Goal: Task Accomplishment & Management: Complete application form

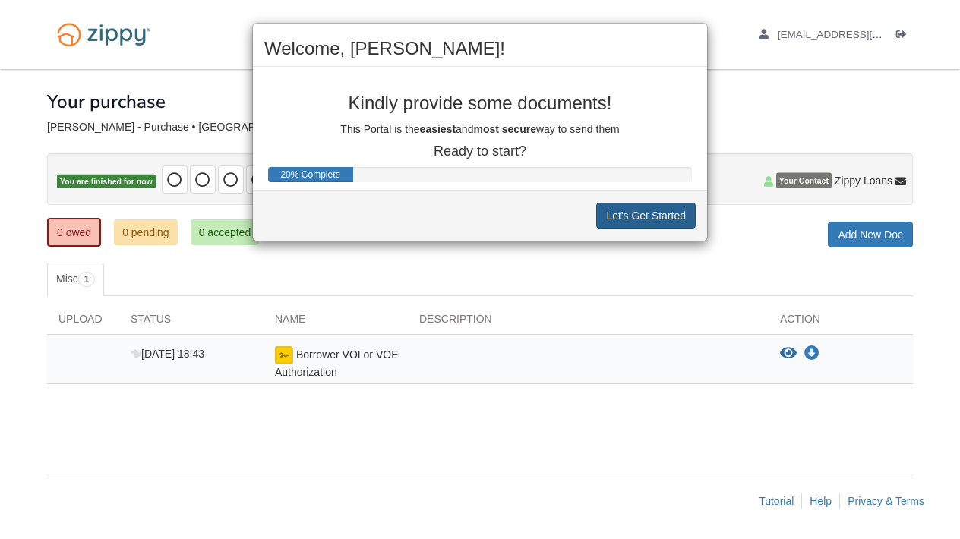
click at [625, 218] on button "Let's Get Started" at bounding box center [646, 216] width 100 height 26
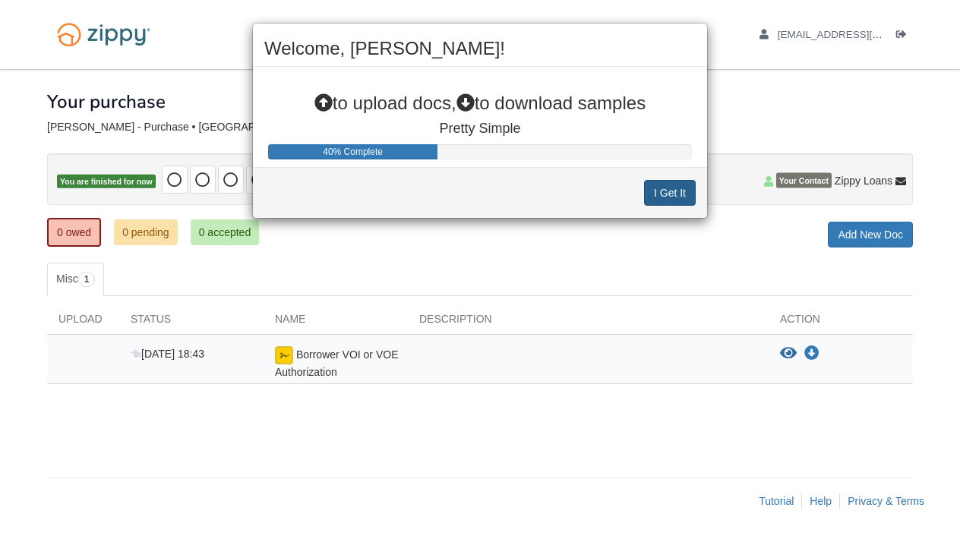
click at [667, 189] on button "I Get It" at bounding box center [670, 193] width 52 height 26
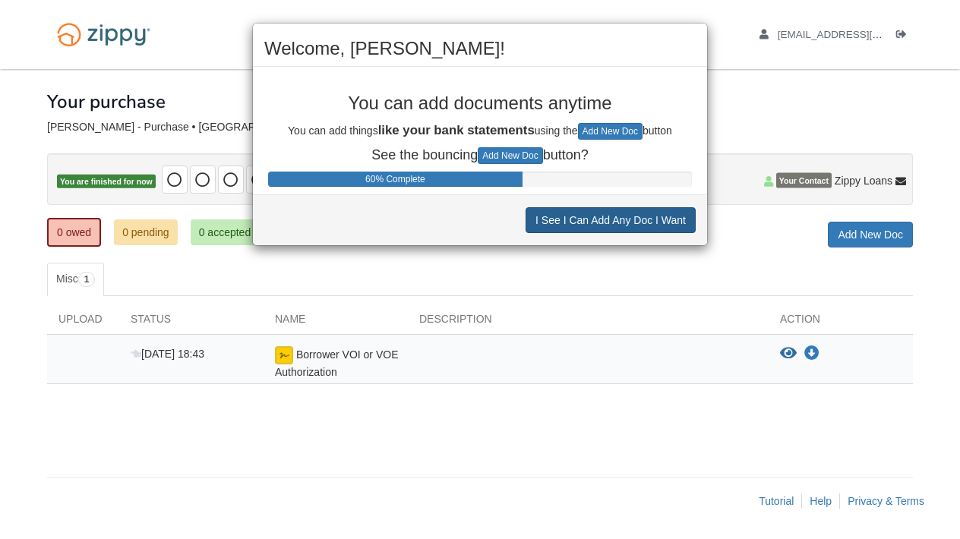
click at [657, 229] on button "I See I Can Add Any Doc I Want" at bounding box center [611, 220] width 170 height 26
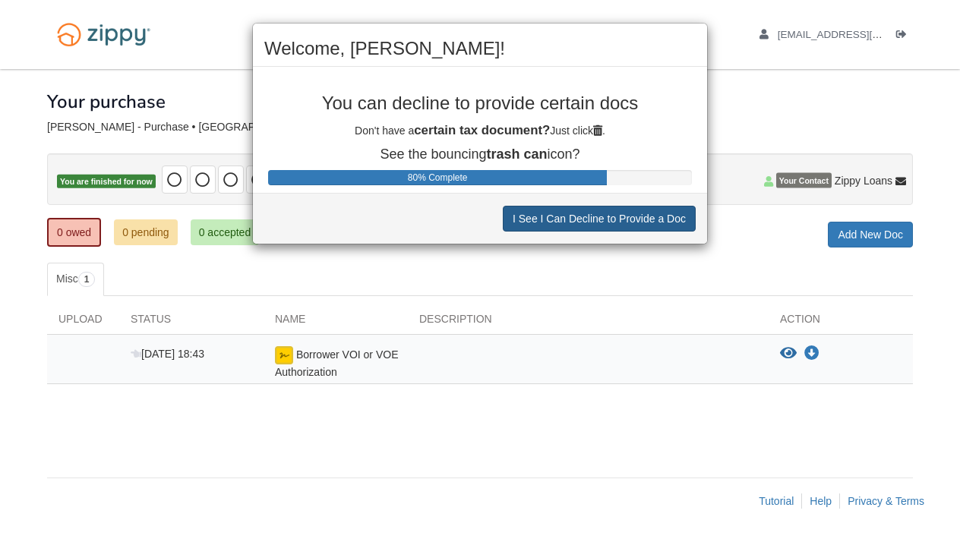
click at [657, 229] on button "I See I Can Decline to Provide a Doc" at bounding box center [599, 219] width 193 height 26
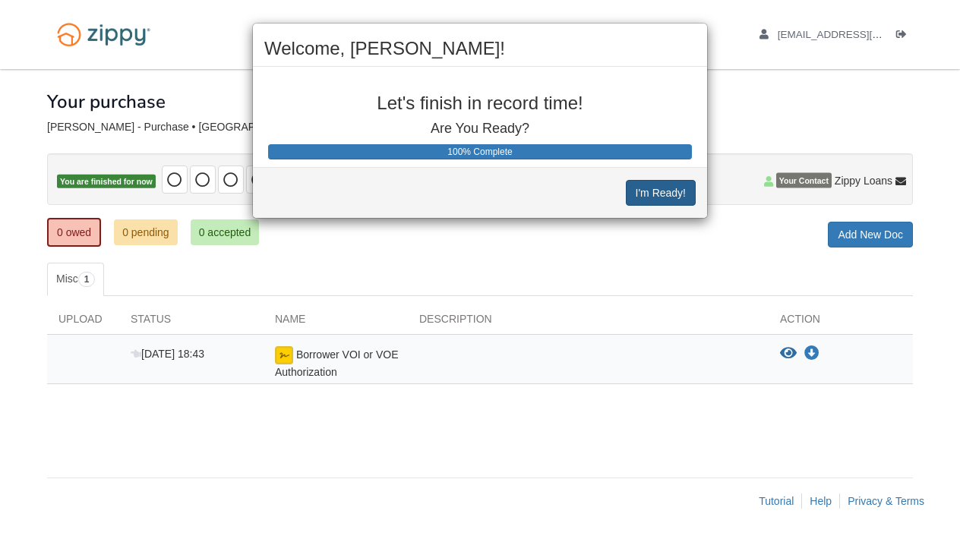
click at [651, 190] on button "I'm Ready!" at bounding box center [661, 193] width 70 height 26
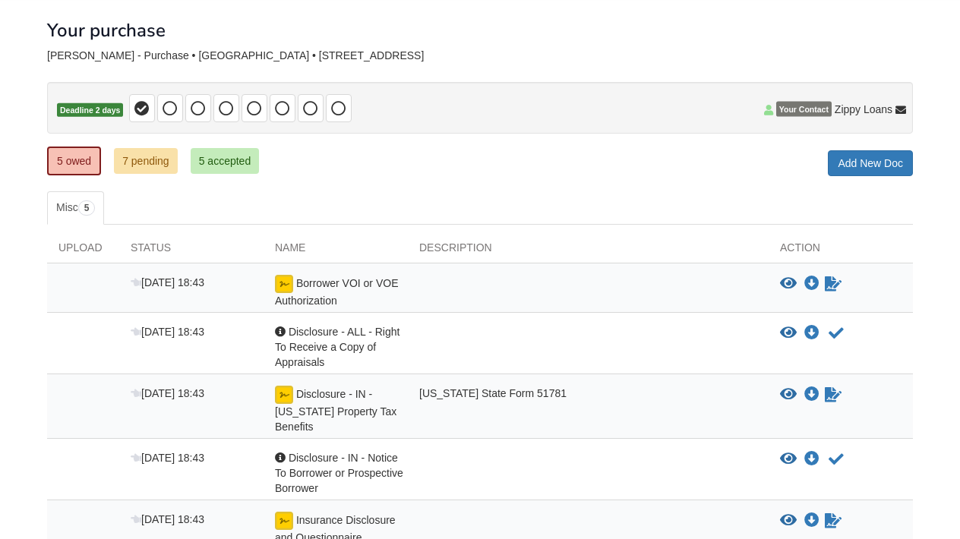
scroll to position [71, 0]
click at [221, 162] on link "5 accepted" at bounding box center [225, 161] width 69 height 26
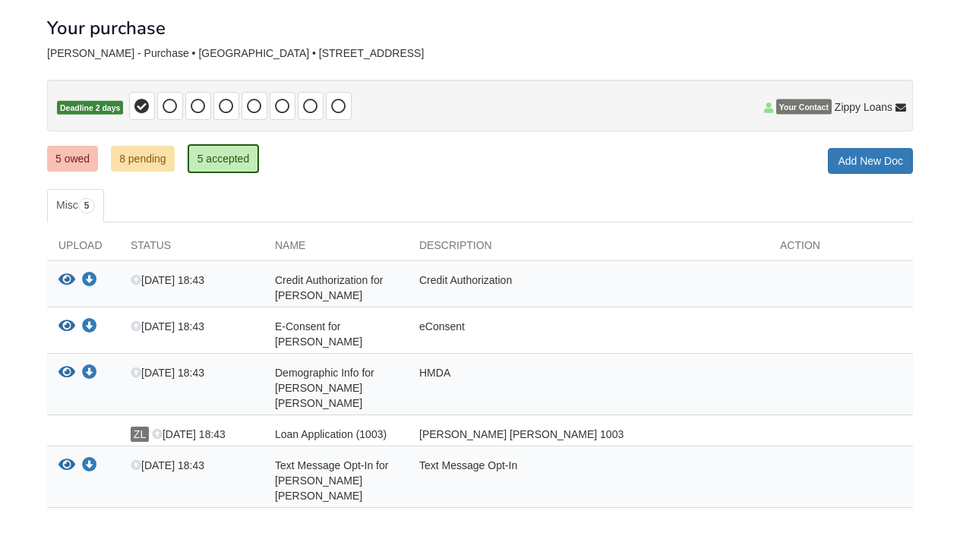
scroll to position [46, 0]
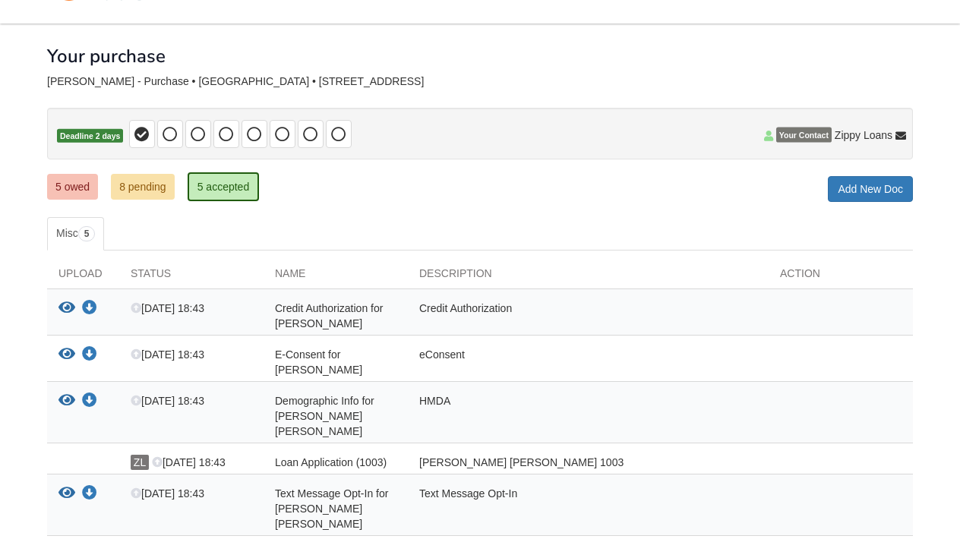
click at [147, 191] on link "8 pending" at bounding box center [143, 187] width 64 height 26
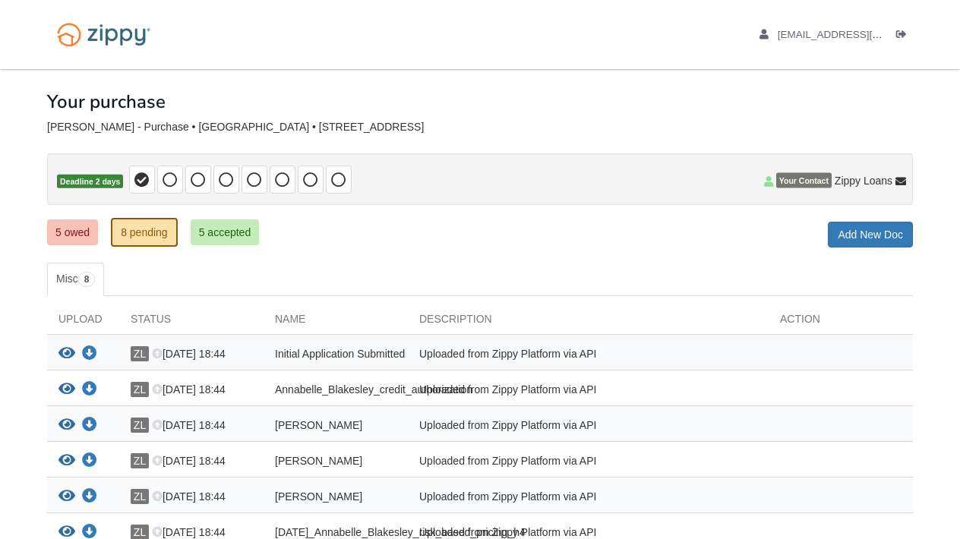
click at [79, 220] on link "5 owed" at bounding box center [72, 233] width 51 height 26
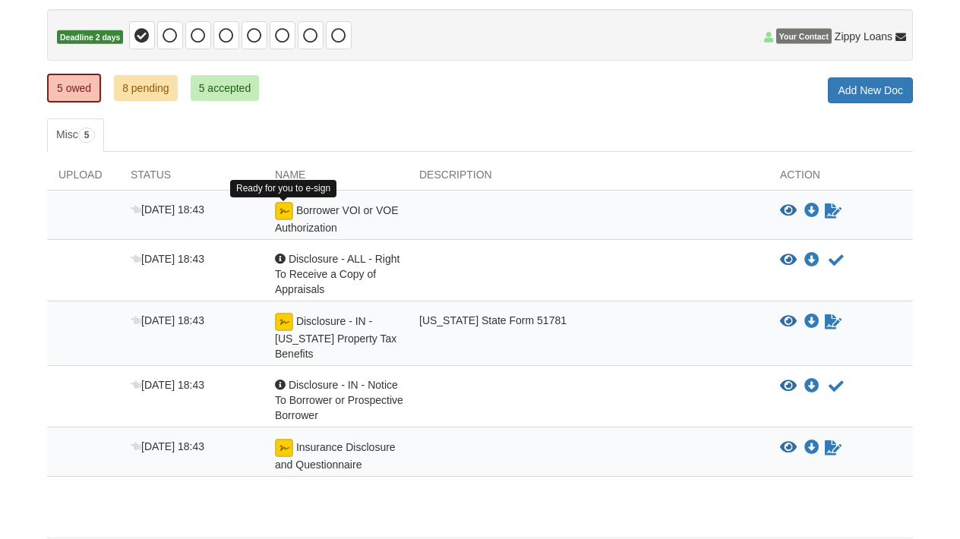
scroll to position [144, 0]
click at [391, 273] on div "Acknowledgement Disclosure - ALL - Right To Receive a Copy of Appraisals" at bounding box center [336, 275] width 144 height 46
click at [322, 218] on div "Borrower VOI or VOE Authorization" at bounding box center [336, 218] width 144 height 33
click at [794, 260] on icon "View Disclosure - ALL - Right To Receive a Copy of Appraisals" at bounding box center [788, 260] width 17 height 15
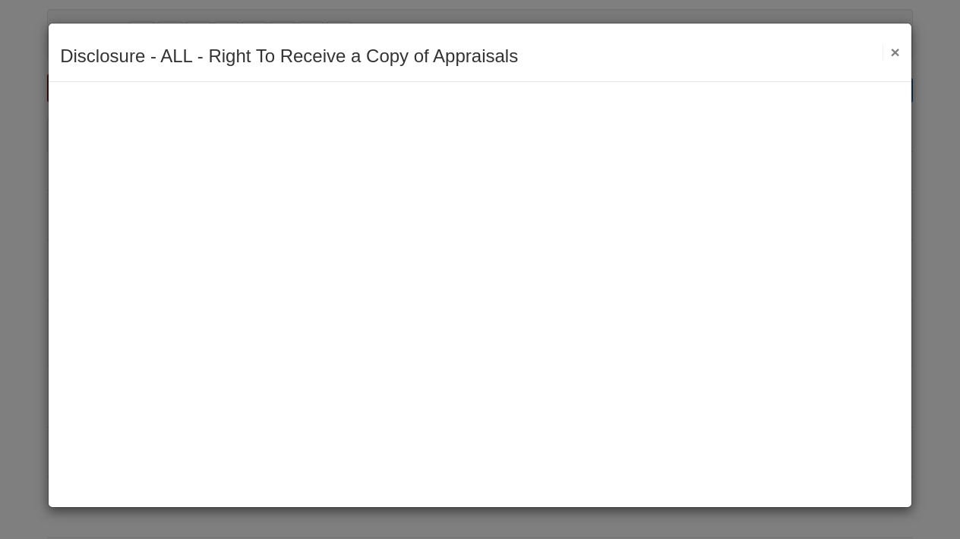
click at [897, 62] on div "Disclosure - ALL - Right To Receive a Copy of Appraisals Save Cancel Previous D…" at bounding box center [480, 53] width 863 height 59
click at [899, 54] on button "×" at bounding box center [891, 52] width 17 height 16
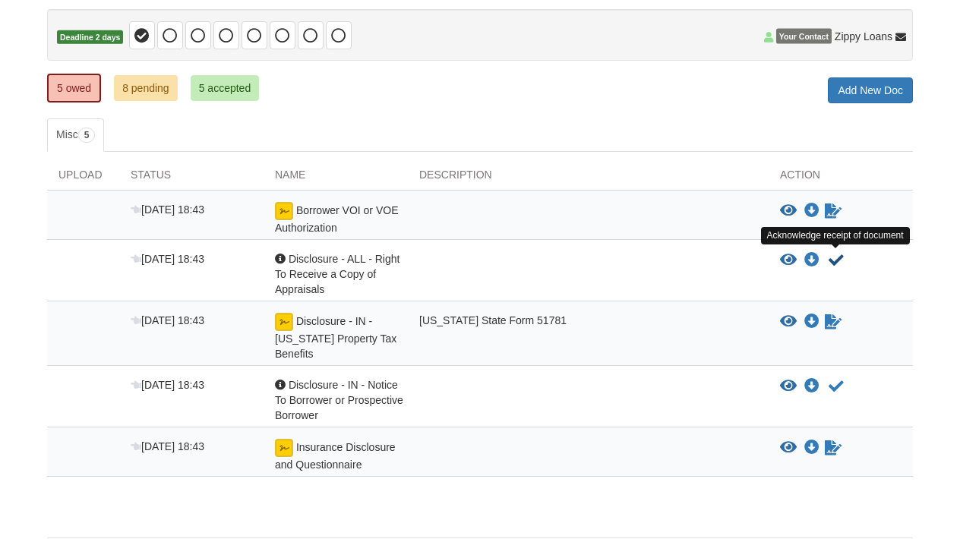
click at [831, 261] on icon "Acknowledge receipt of document" at bounding box center [836, 260] width 15 height 15
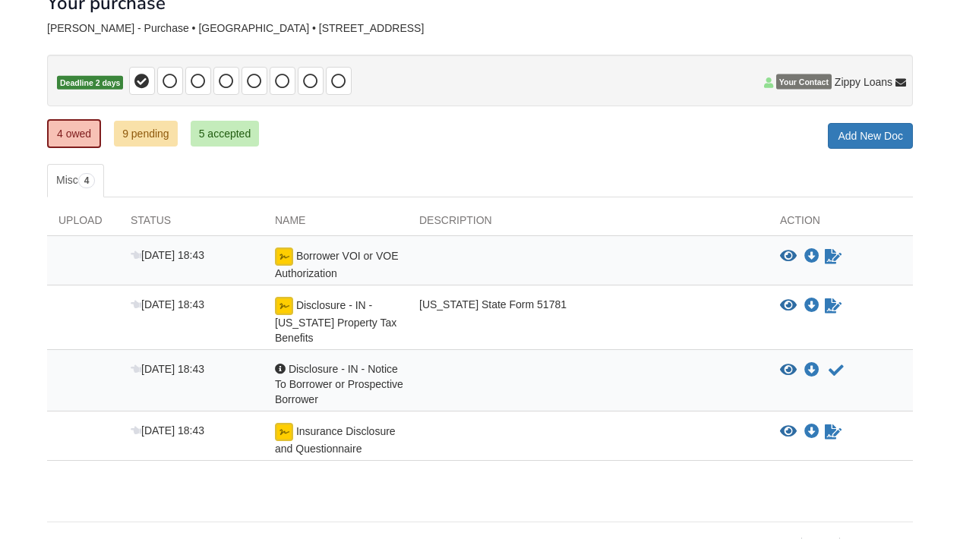
scroll to position [103, 0]
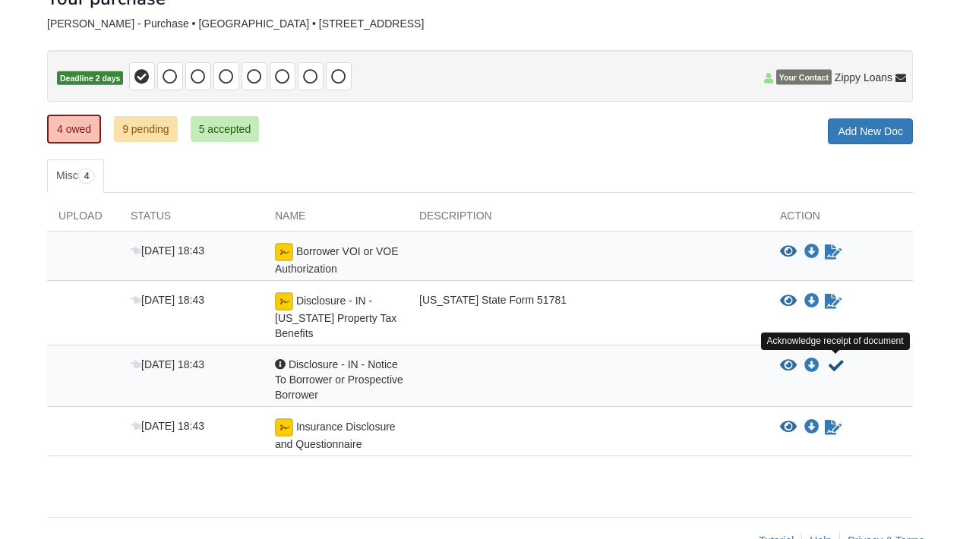
click at [838, 365] on icon "Acknowledge receipt of document" at bounding box center [836, 366] width 15 height 15
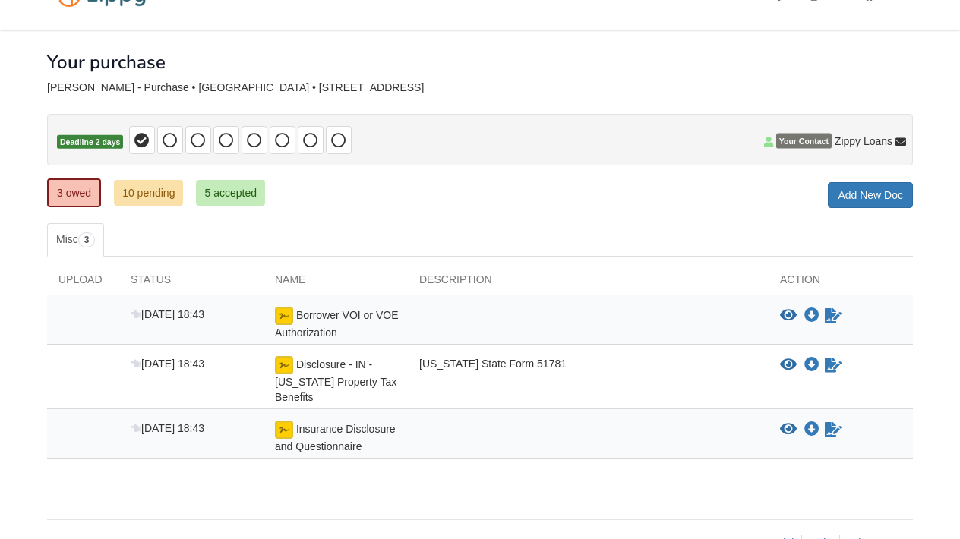
scroll to position [48, 0]
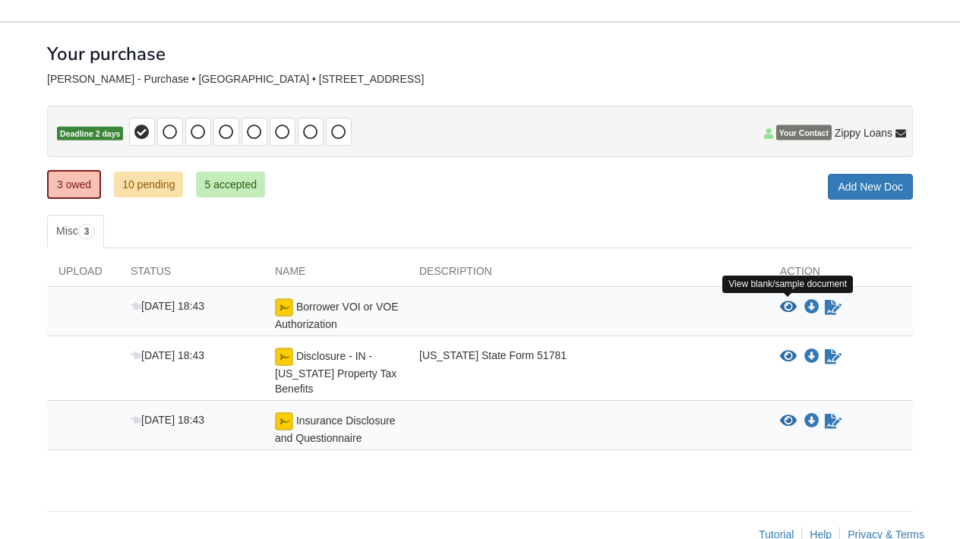
click at [789, 307] on icon "View Borrower VOI or VOE Authorization" at bounding box center [788, 307] width 17 height 15
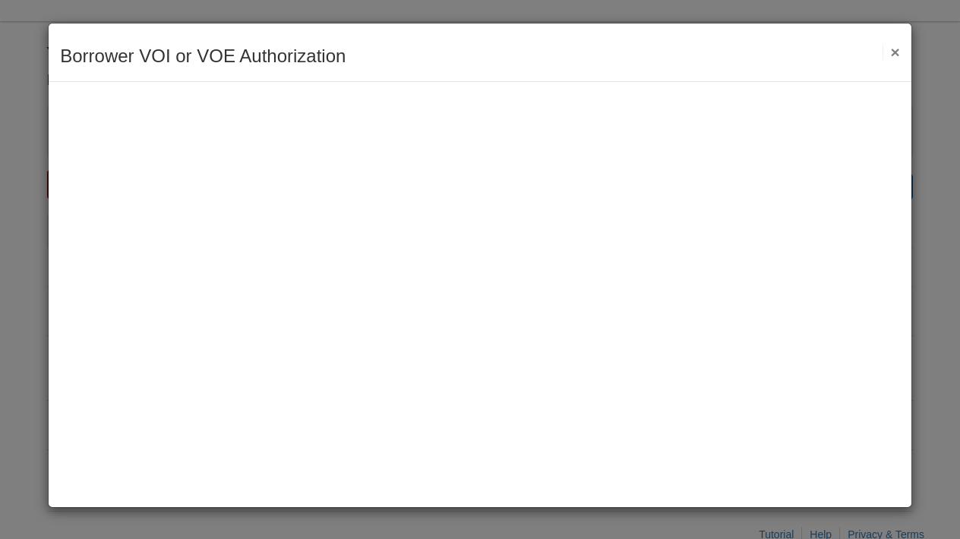
click at [897, 53] on button "×" at bounding box center [891, 52] width 17 height 16
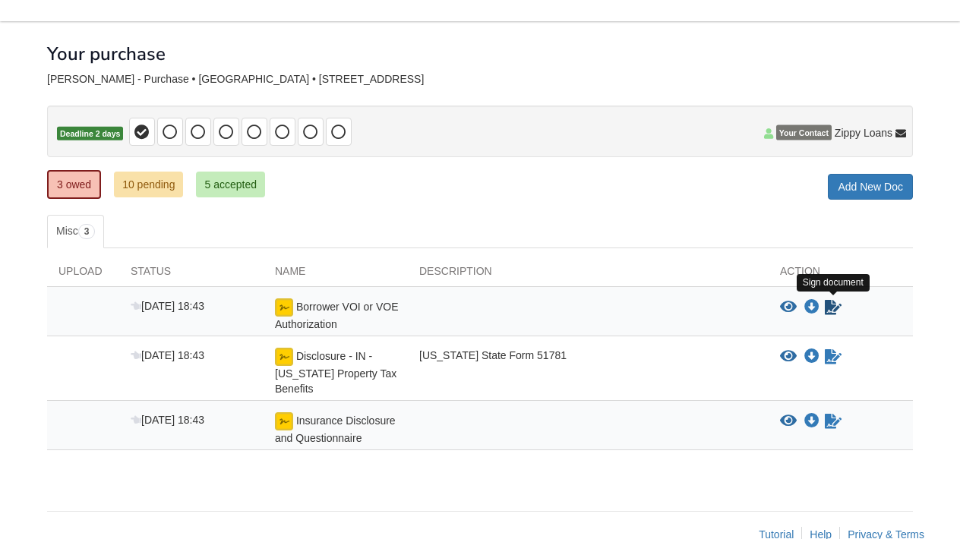
click at [832, 312] on icon "Sign Form" at bounding box center [833, 307] width 17 height 15
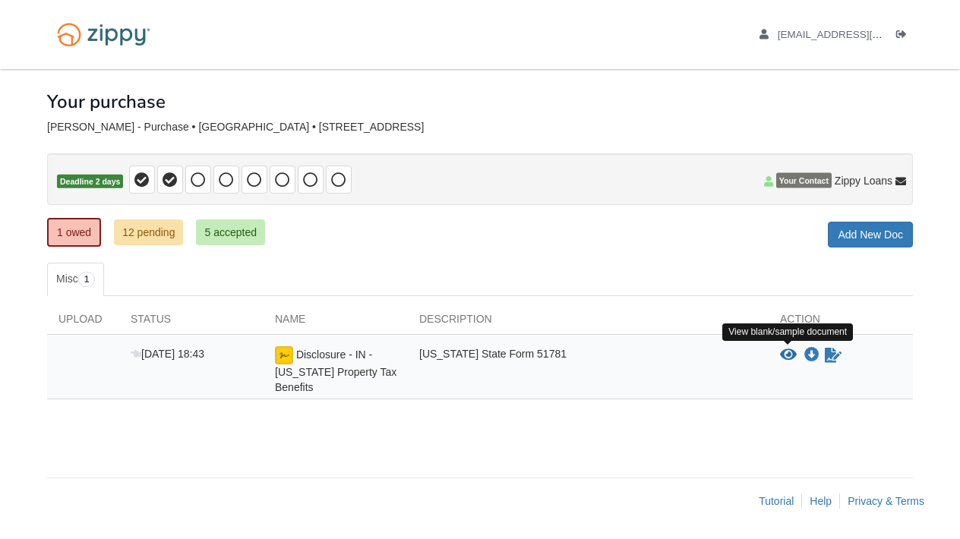
click at [793, 353] on icon "View Disclosure - IN - Indiana Property Tax Benefits" at bounding box center [788, 355] width 17 height 15
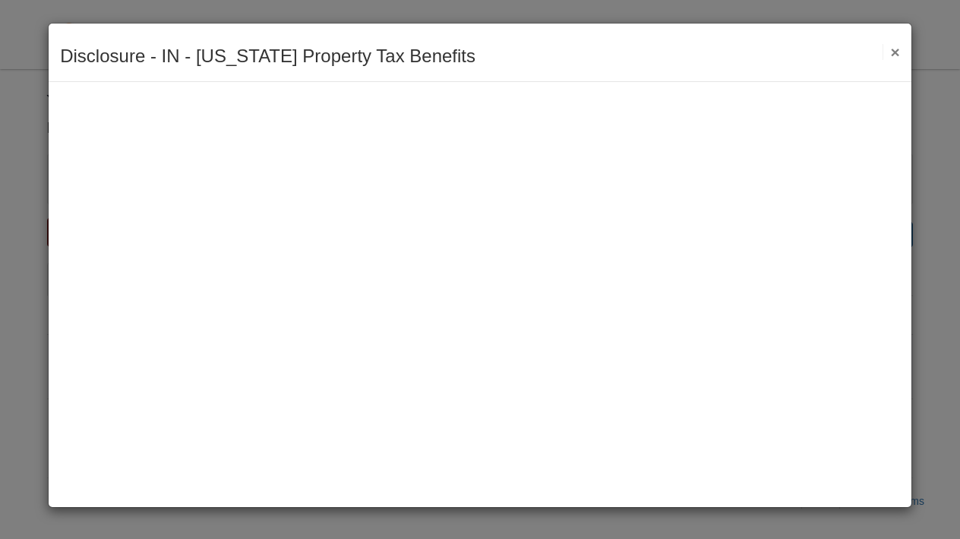
click at [900, 48] on button "×" at bounding box center [891, 52] width 17 height 16
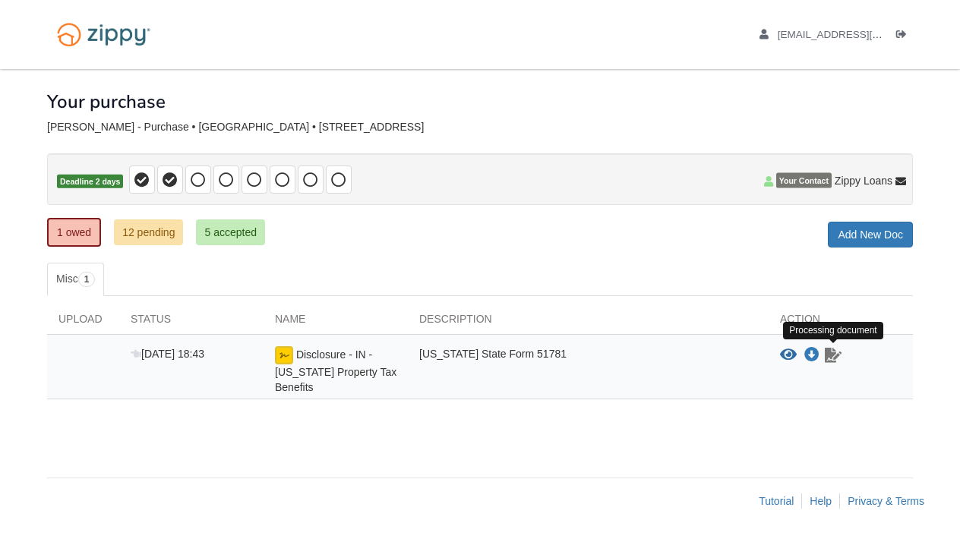
click at [833, 349] on icon "Waiting for your co-borrower to e-sign" at bounding box center [833, 355] width 17 height 15
click at [137, 233] on link "12 pending" at bounding box center [148, 233] width 69 height 26
click at [226, 232] on link "5 accepted" at bounding box center [230, 233] width 69 height 26
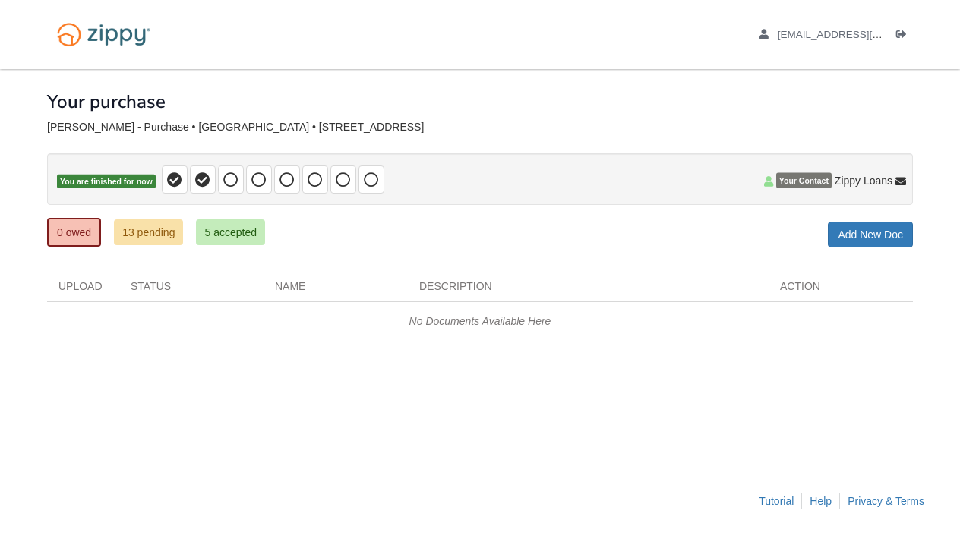
click at [150, 232] on link "13 pending" at bounding box center [148, 233] width 69 height 26
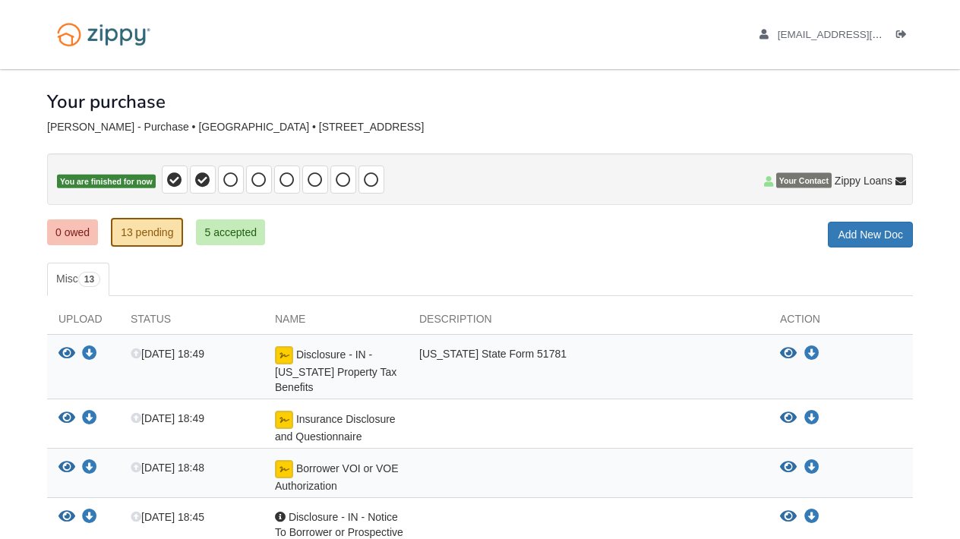
click at [78, 230] on link "0 owed" at bounding box center [72, 233] width 51 height 26
click at [220, 213] on div "× × × Pending Add Document Notice document will be included in the email sent t…" at bounding box center [480, 511] width 866 height 884
click at [220, 224] on link "5 accepted" at bounding box center [230, 233] width 69 height 26
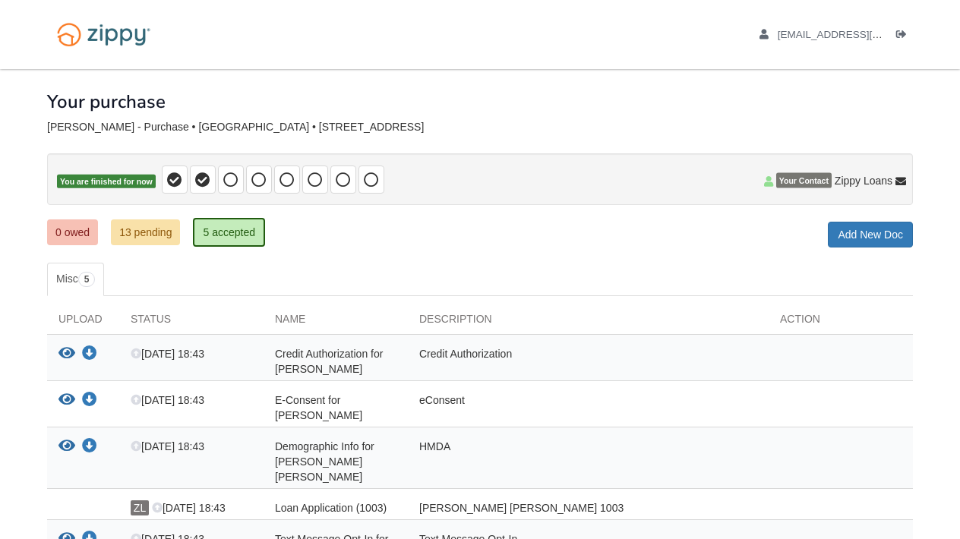
click at [775, 5] on div "annielaurice@icloud.com Logout" at bounding box center [819, 34] width 188 height 69
click at [163, 239] on link "13 pending" at bounding box center [145, 233] width 69 height 26
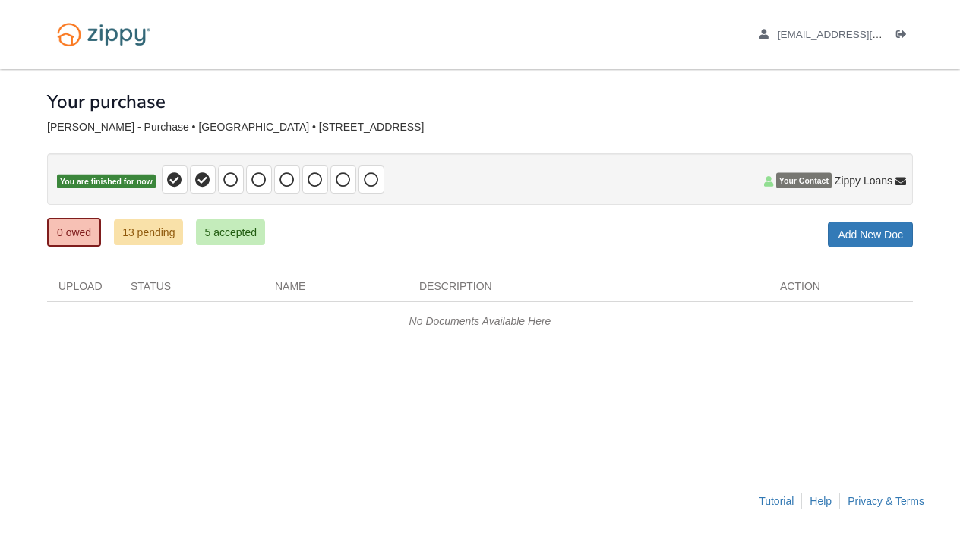
click at [157, 244] on link "13 pending" at bounding box center [148, 233] width 69 height 26
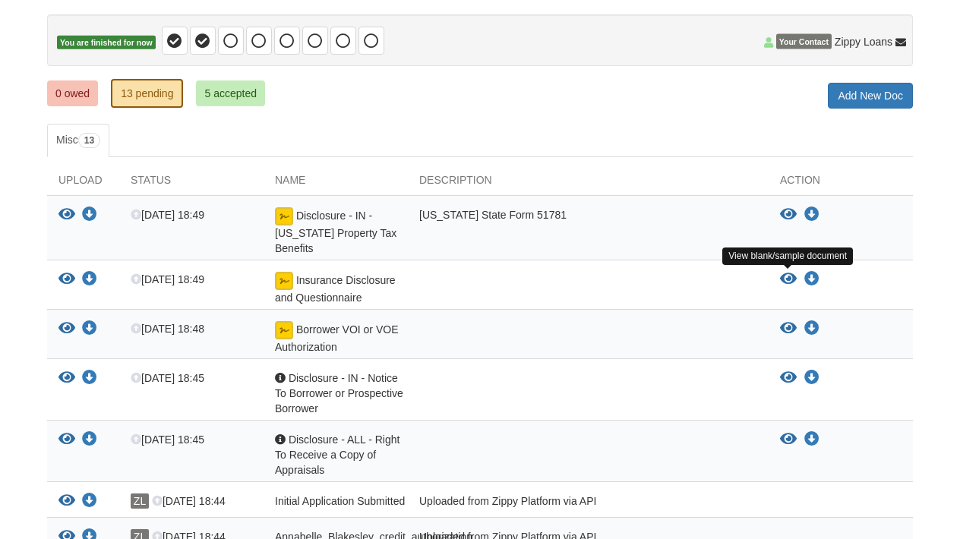
scroll to position [164, 0]
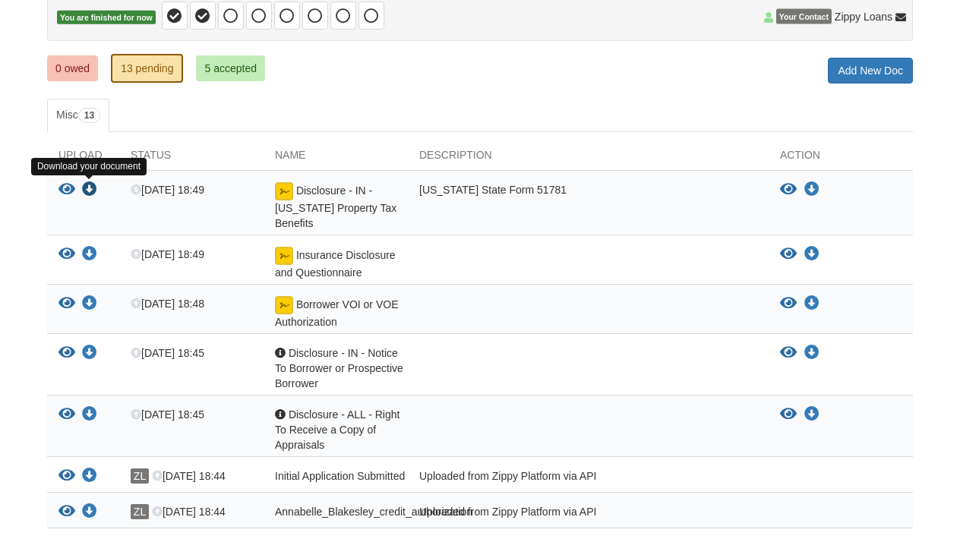
click at [93, 191] on icon "Download Disclosure - IN - Indiana Property Tax Benefits" at bounding box center [89, 189] width 15 height 15
click at [451, 108] on ul "Misc 13" at bounding box center [480, 115] width 866 height 33
click at [468, 113] on ul "Misc 13" at bounding box center [480, 115] width 866 height 33
click at [467, 112] on ul "Misc 13" at bounding box center [480, 115] width 866 height 33
click at [96, 117] on span "13" at bounding box center [89, 115] width 22 height 15
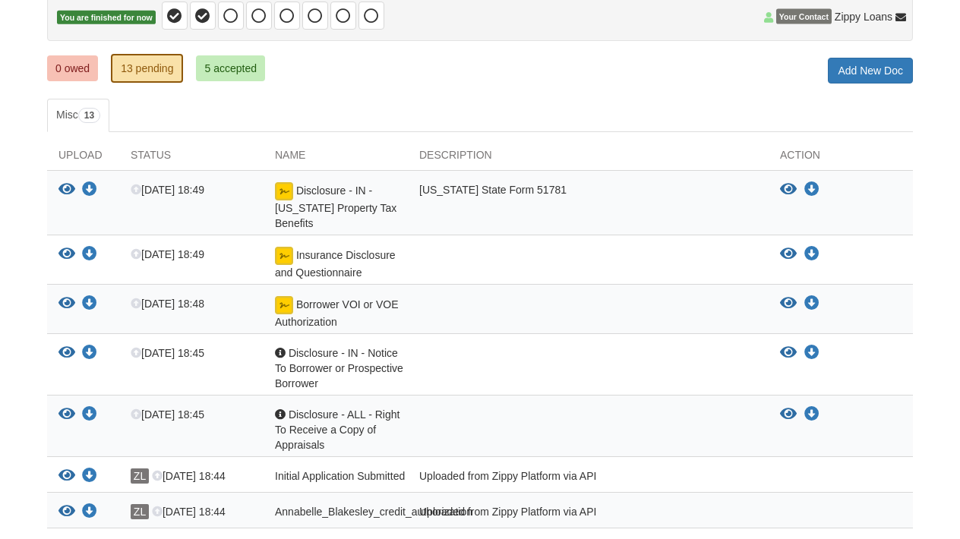
click at [157, 126] on ul "Misc 13" at bounding box center [480, 115] width 866 height 33
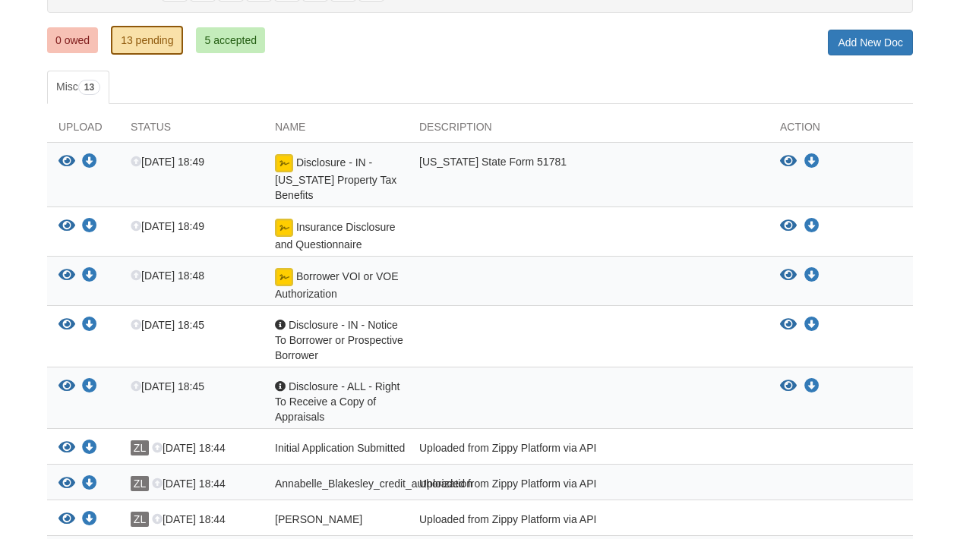
scroll to position [156, 0]
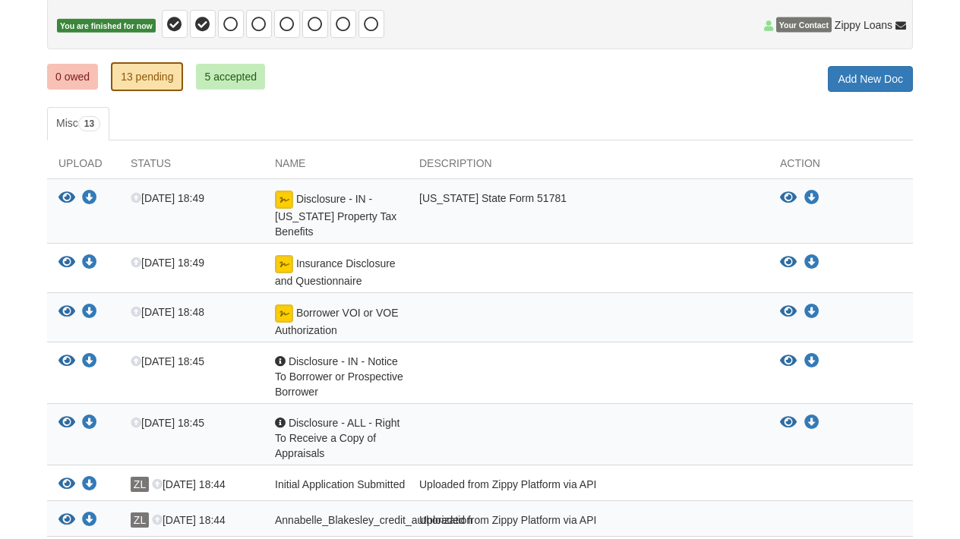
click at [68, 83] on link "0 owed" at bounding box center [72, 77] width 51 height 26
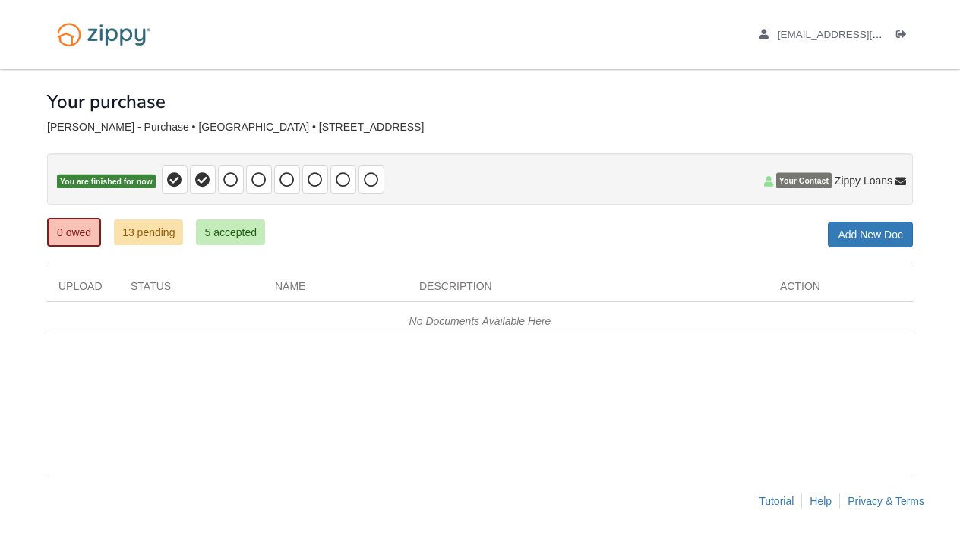
click at [733, 99] on div "Your purchase" at bounding box center [480, 90] width 866 height 43
click at [77, 229] on link "0 owed" at bounding box center [74, 232] width 54 height 29
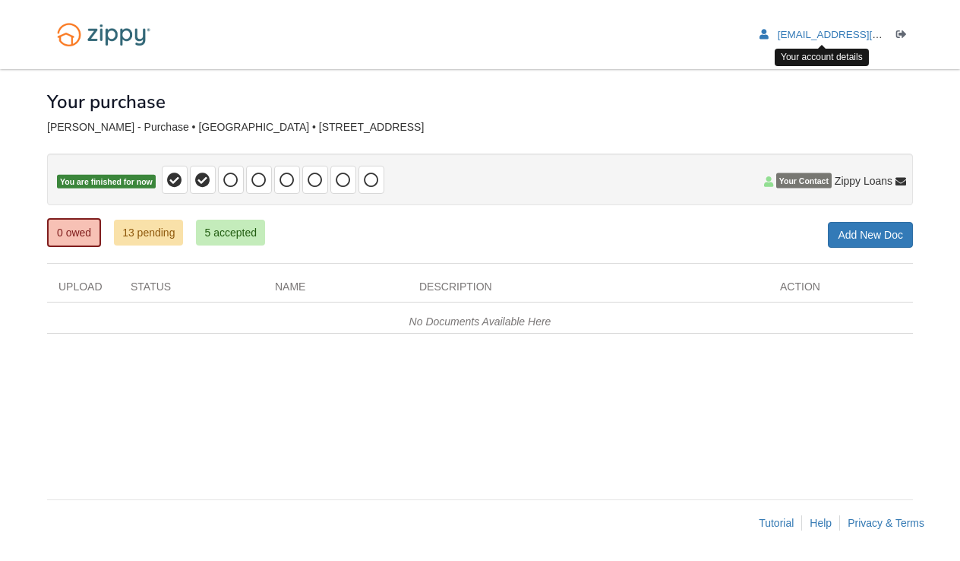
click at [836, 37] on span "[EMAIL_ADDRESS][DOMAIN_NAME]" at bounding box center [865, 34] width 174 height 11
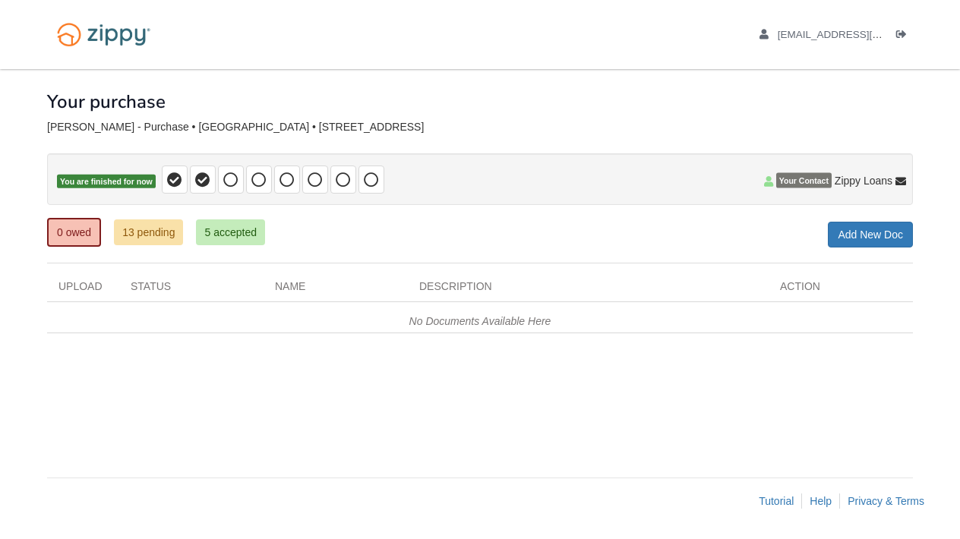
click at [229, 242] on link "5 accepted" at bounding box center [230, 233] width 69 height 26
